Goal: Browse casually: Explore the website without a specific task or goal

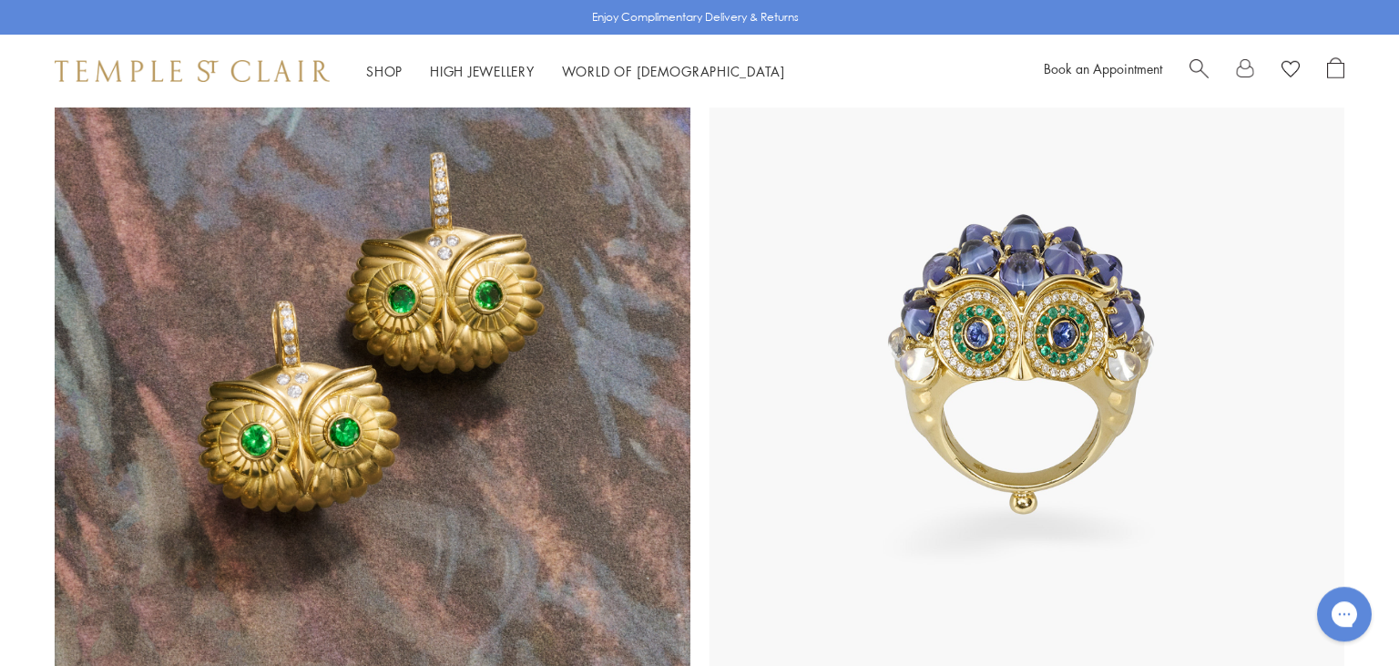
scroll to position [1697, 0]
click at [435, 365] on img at bounding box center [373, 365] width 636 height 636
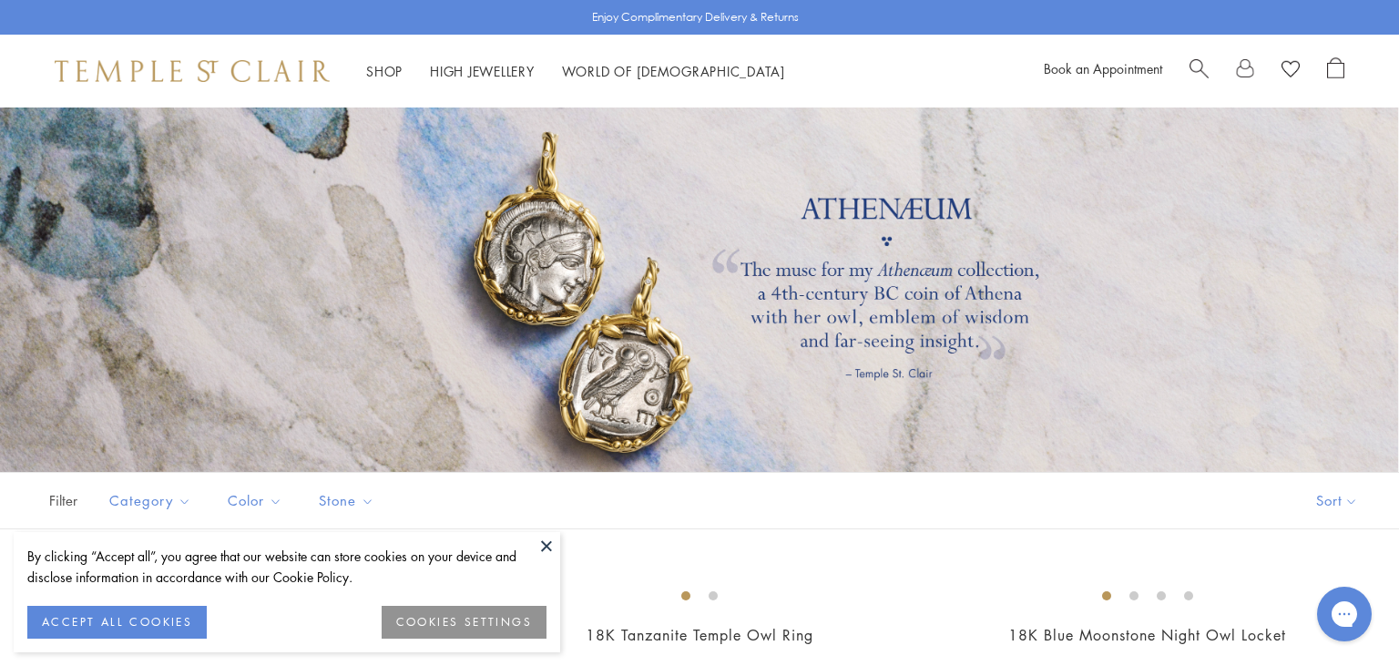
click at [546, 545] on button at bounding box center [546, 545] width 27 height 27
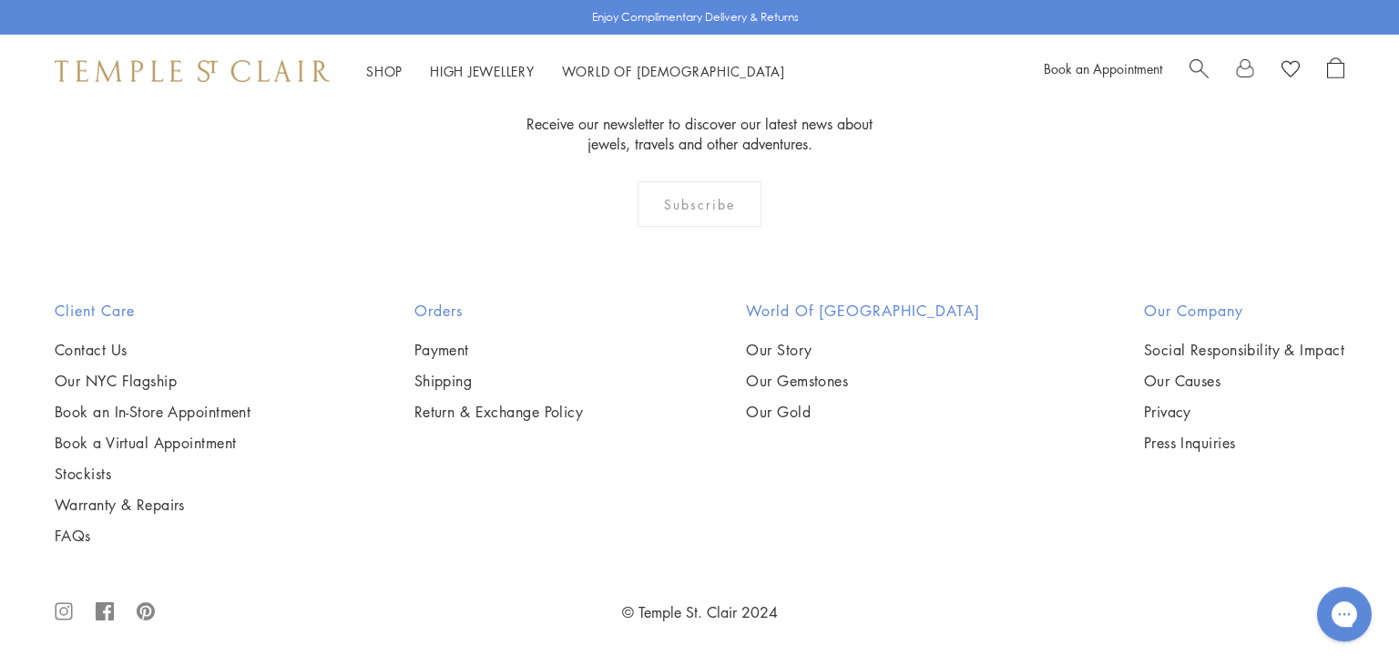
scroll to position [3129, 0]
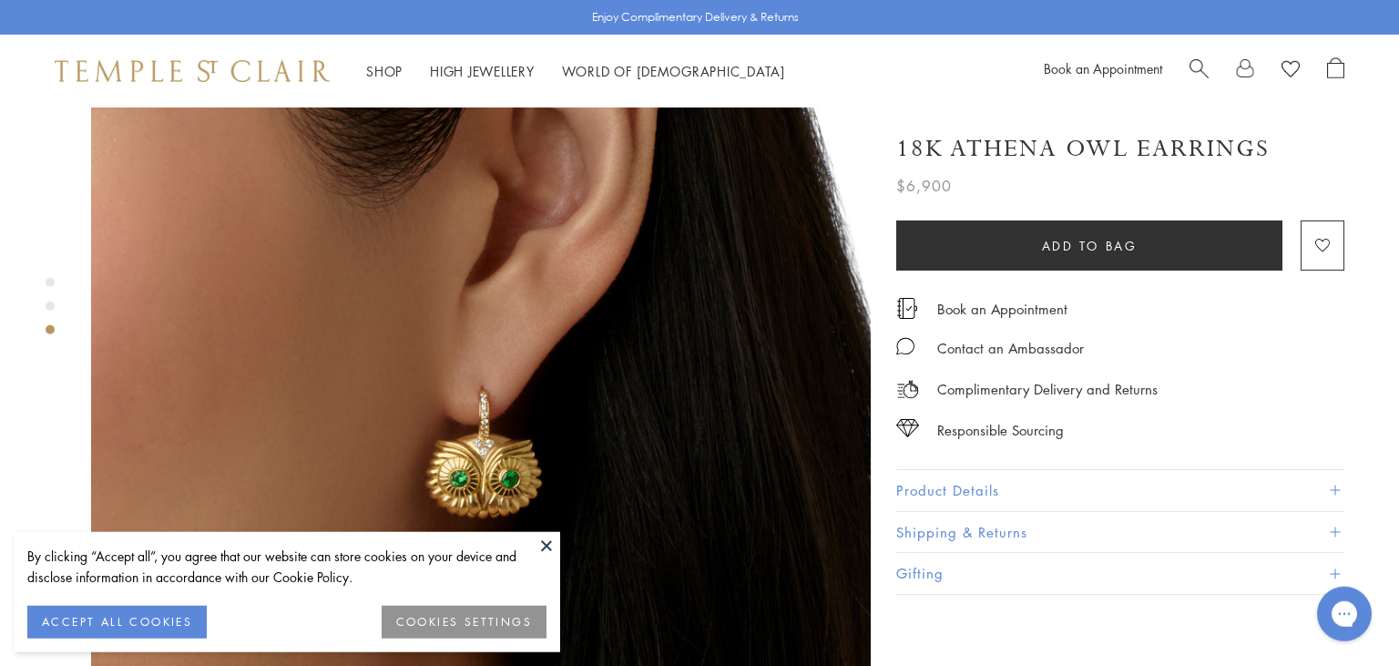
scroll to position [1657, 0]
click at [128, 59] on div "Shop Shop Categories Amulets Pendants & Charms Lockets Chains & Leather Cords E…" at bounding box center [699, 71] width 1399 height 73
click at [127, 62] on img at bounding box center [192, 71] width 275 height 22
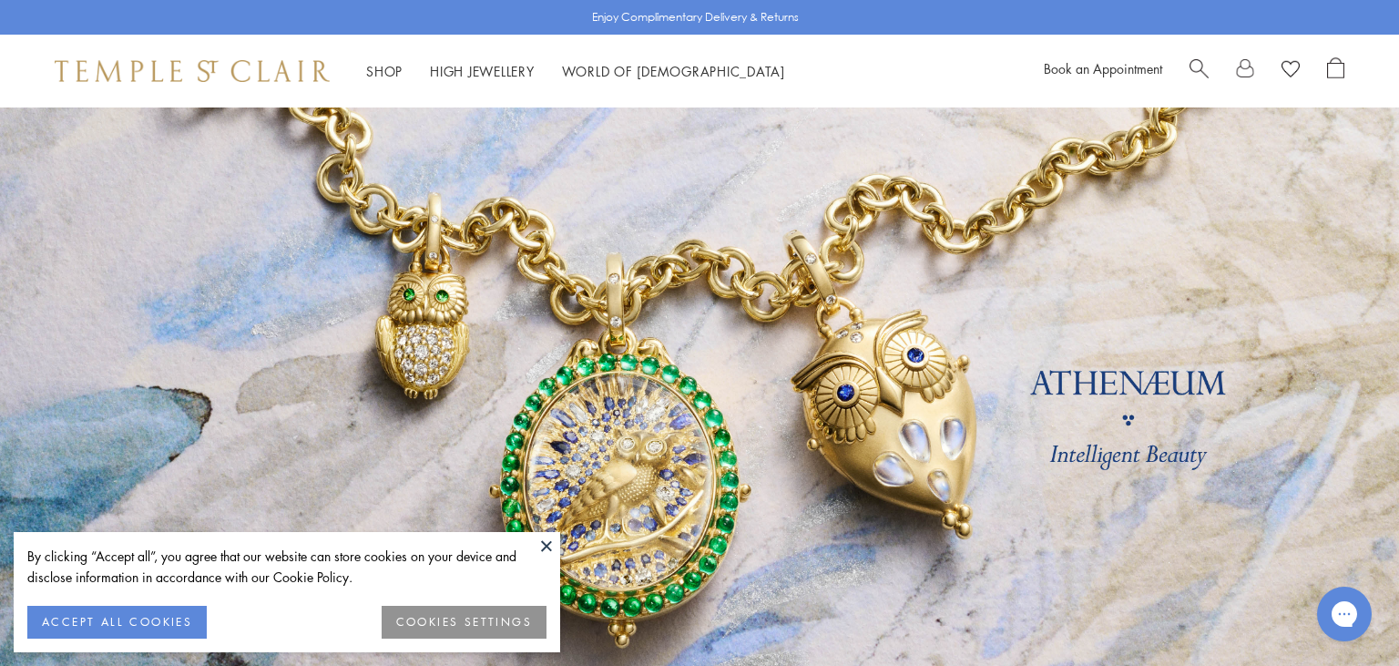
click at [545, 539] on button at bounding box center [546, 545] width 27 height 27
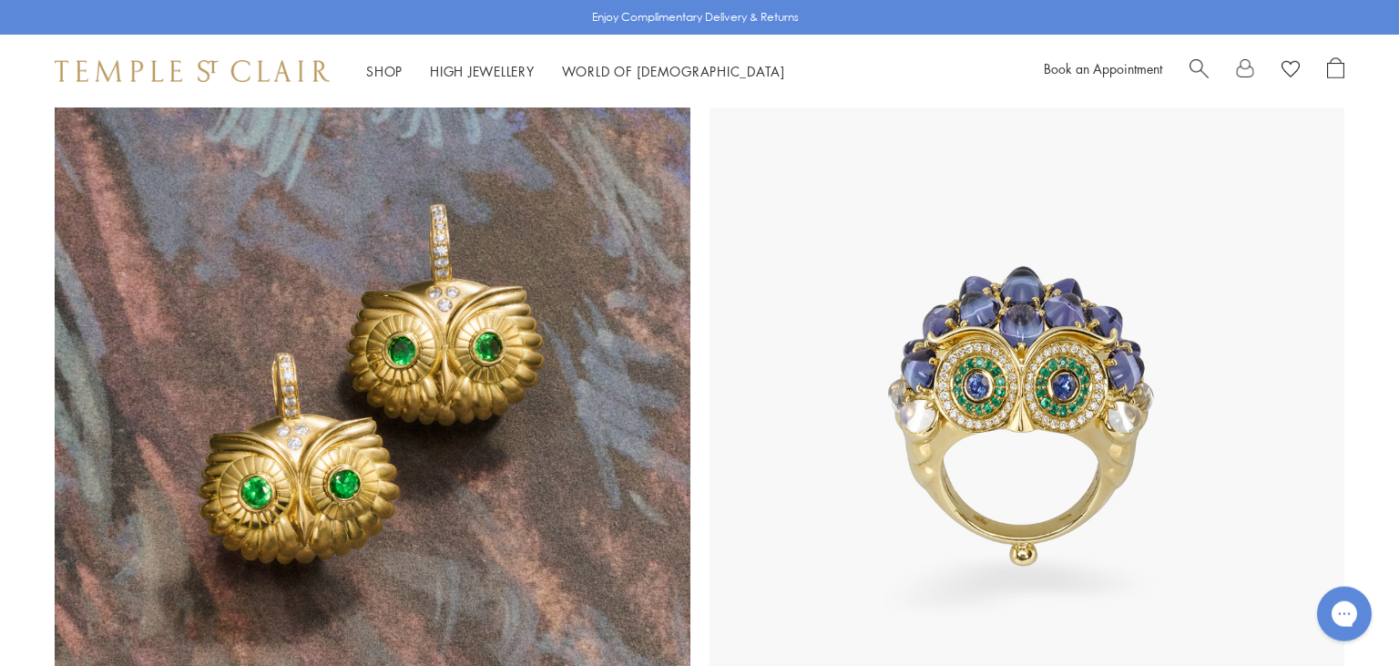
scroll to position [1646, 0]
